Goal: Answer question/provide support: Answer question/provide support

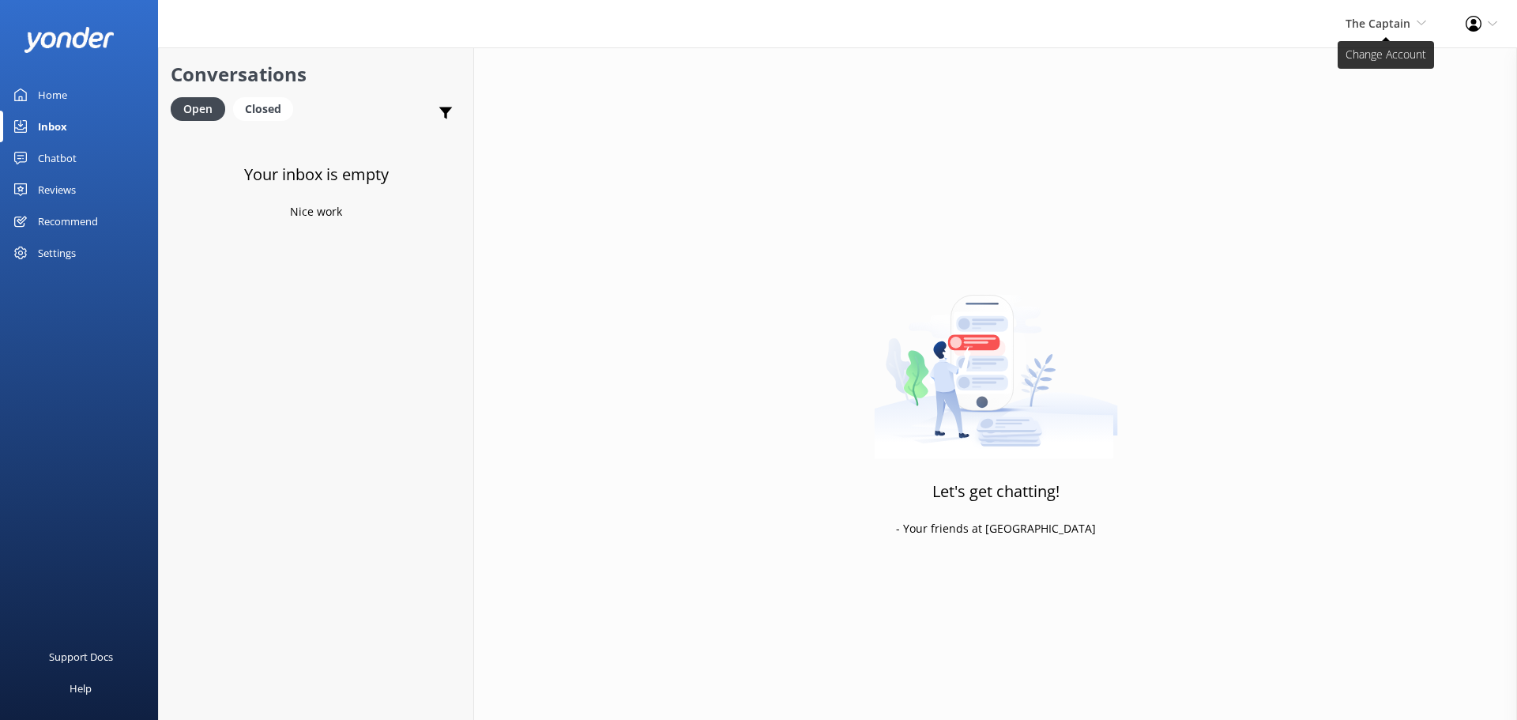
click at [1366, 21] on span "The Captain" at bounding box center [1378, 23] width 65 height 15
click at [1410, 77] on link "De [GEOGRAPHIC_DATA]" at bounding box center [1368, 68] width 158 height 38
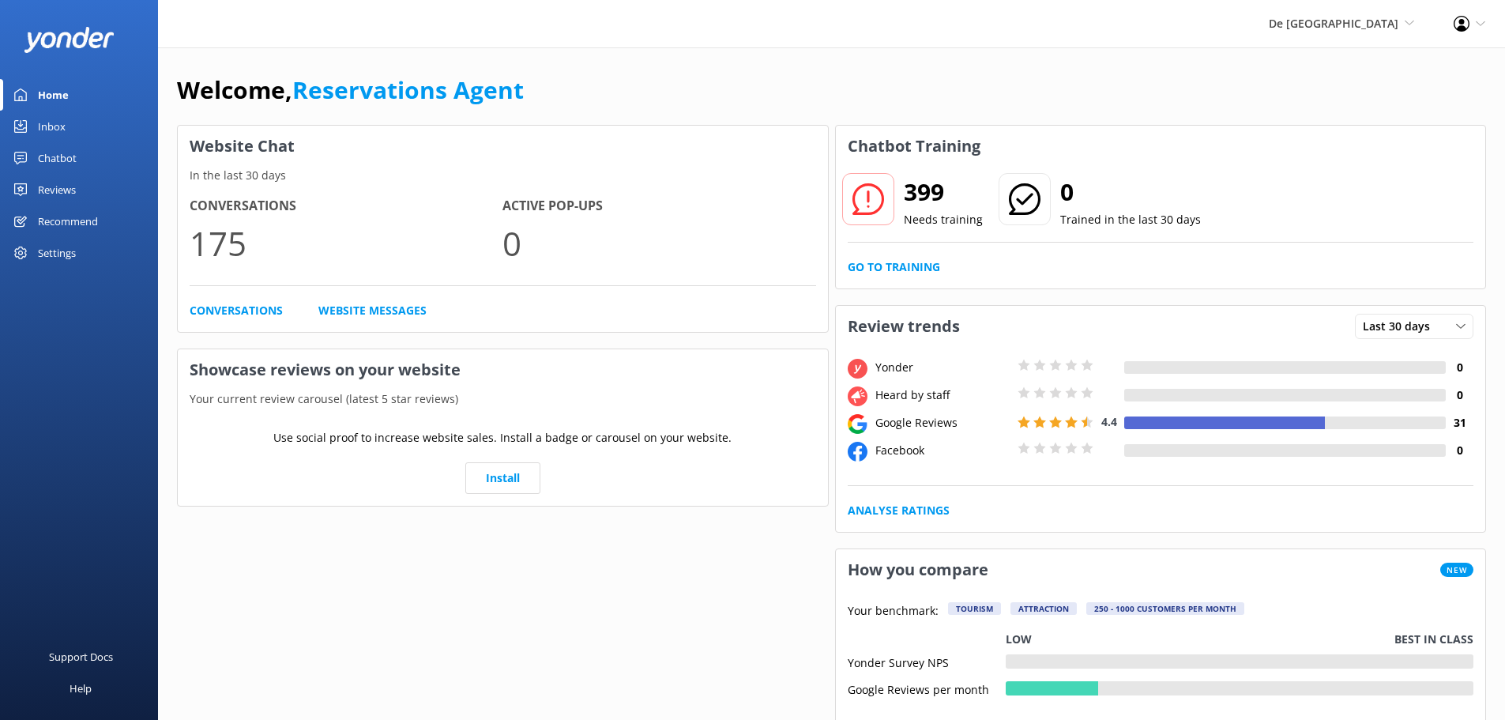
click at [91, 131] on link "Inbox" at bounding box center [79, 127] width 158 height 32
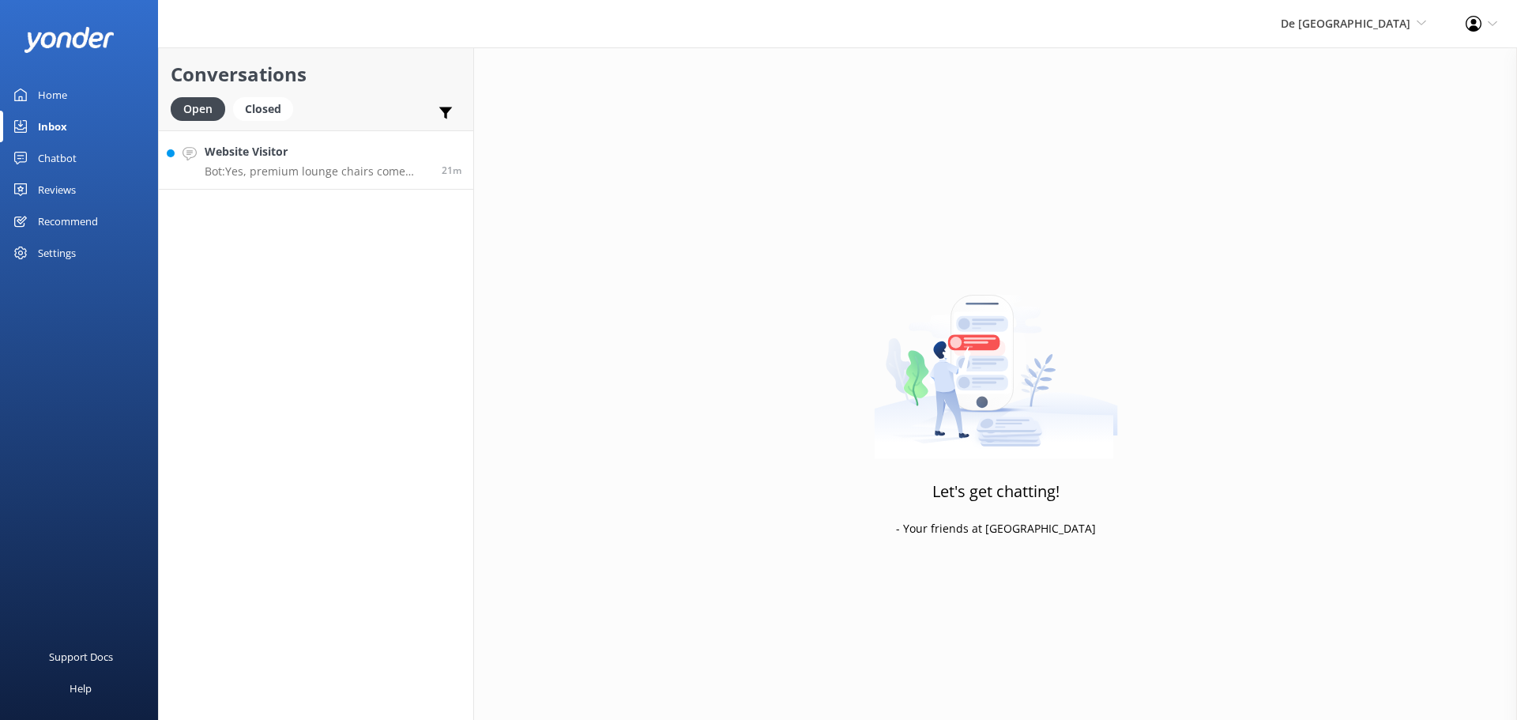
click at [349, 167] on p "Bot: Yes, premium lounge chairs come with shade from a palapa-style cover and a…" at bounding box center [317, 171] width 225 height 14
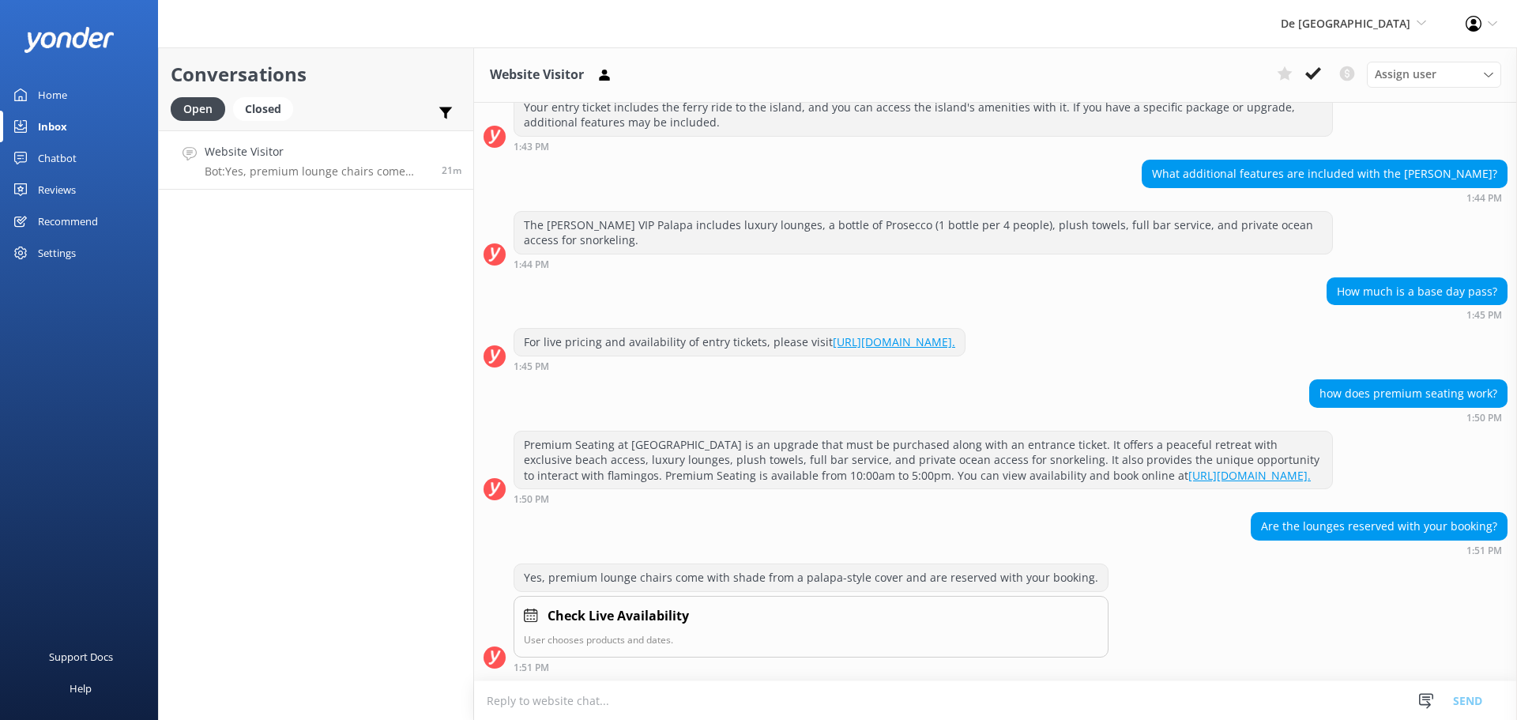
scroll to position [944, 0]
click at [1305, 72] on button at bounding box center [1313, 74] width 28 height 24
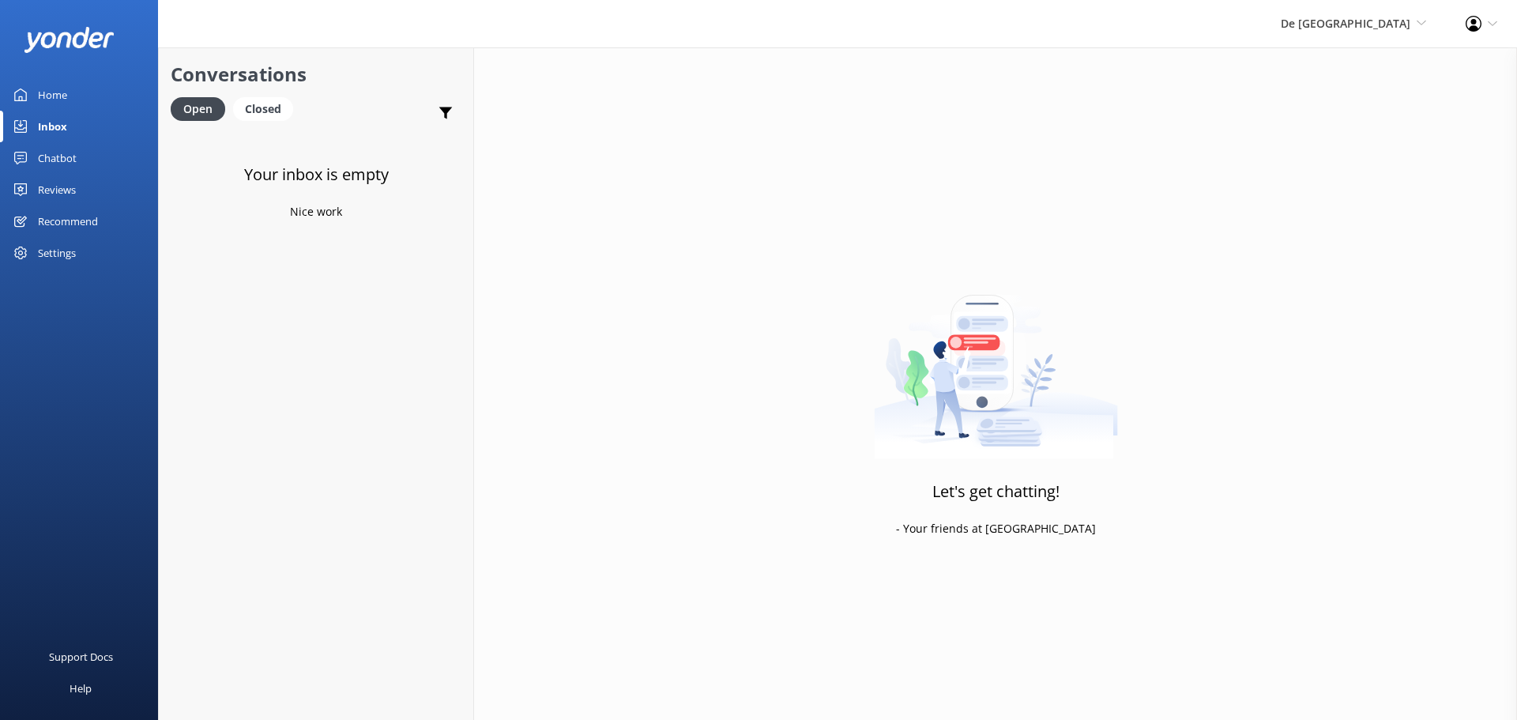
click at [1386, 13] on div "De [GEOGRAPHIC_DATA] [GEOGRAPHIC_DATA] [GEOGRAPHIC_DATA]'s Activities Expert Th…" at bounding box center [1353, 23] width 185 height 47
click at [1373, 92] on link "Aruba's Activities Expert" at bounding box center [1368, 106] width 158 height 38
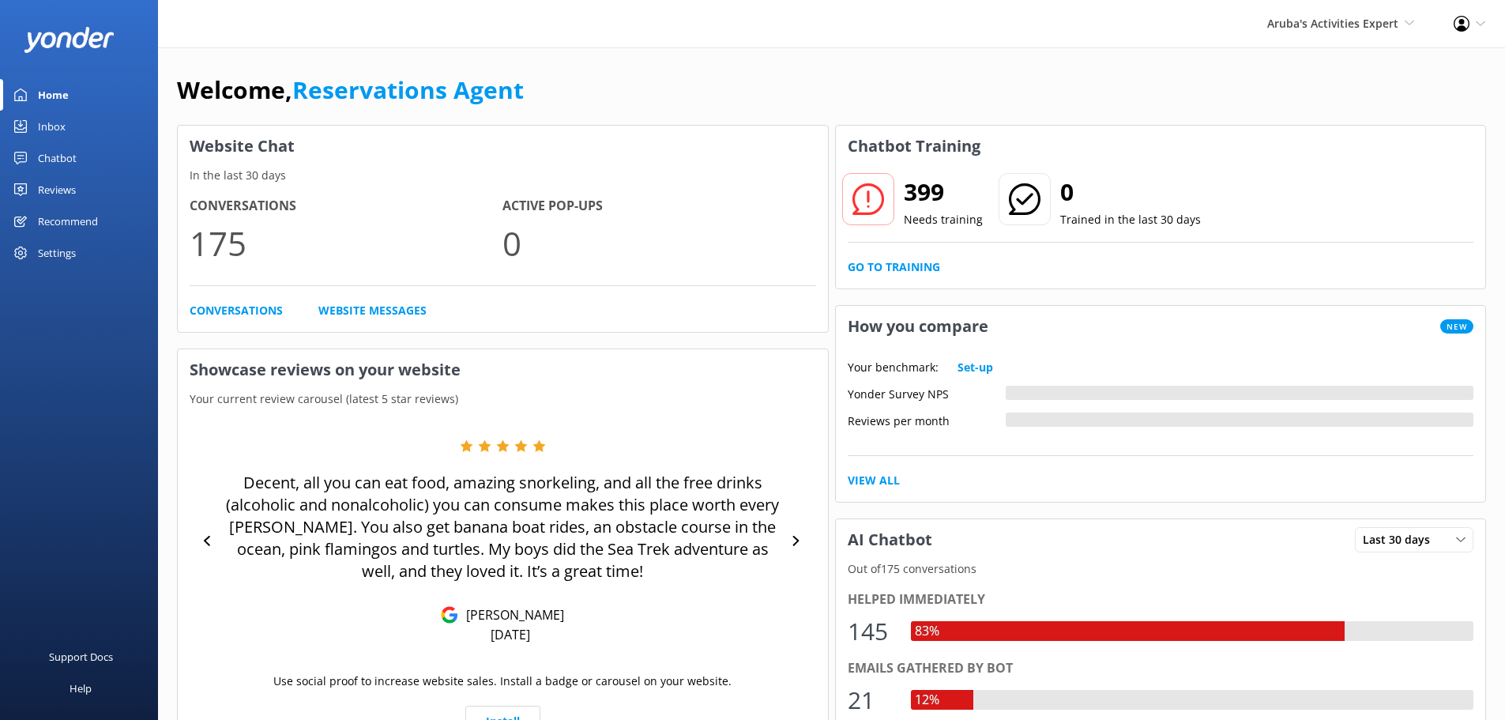
click at [62, 129] on div "Inbox" at bounding box center [52, 127] width 28 height 32
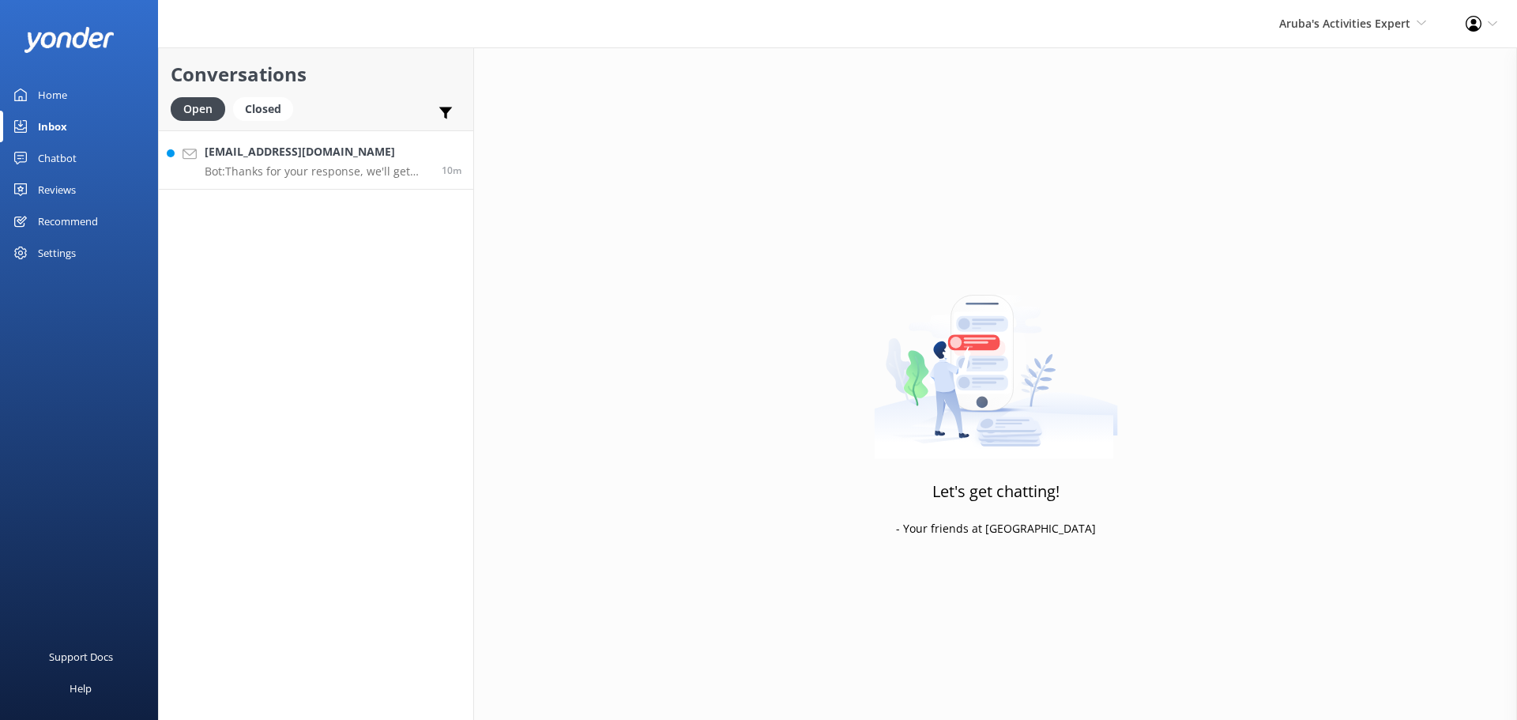
click at [253, 149] on h4 "[EMAIL_ADDRESS][DOMAIN_NAME]" at bounding box center [317, 151] width 225 height 17
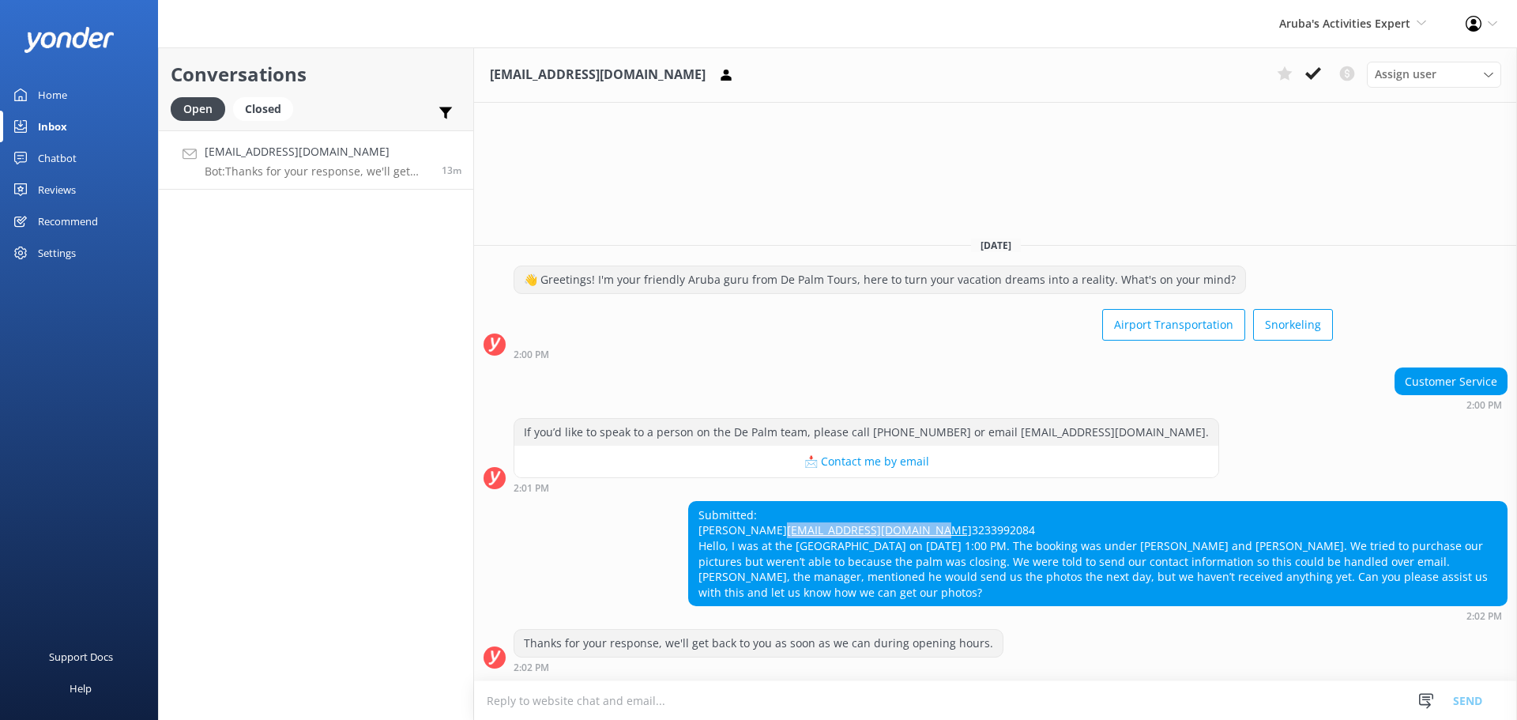
drag, startPoint x: 849, startPoint y: 514, endPoint x: 691, endPoint y: 514, distance: 157.3
click at [691, 514] on div "Submitted: Terrell Nyantoe terrelljnyantoe@gmail.com 3233992084 Hello, I was at…" at bounding box center [1098, 554] width 818 height 104
click at [1310, 69] on icon at bounding box center [1314, 74] width 16 height 16
